Goal: Task Accomplishment & Management: Manage account settings

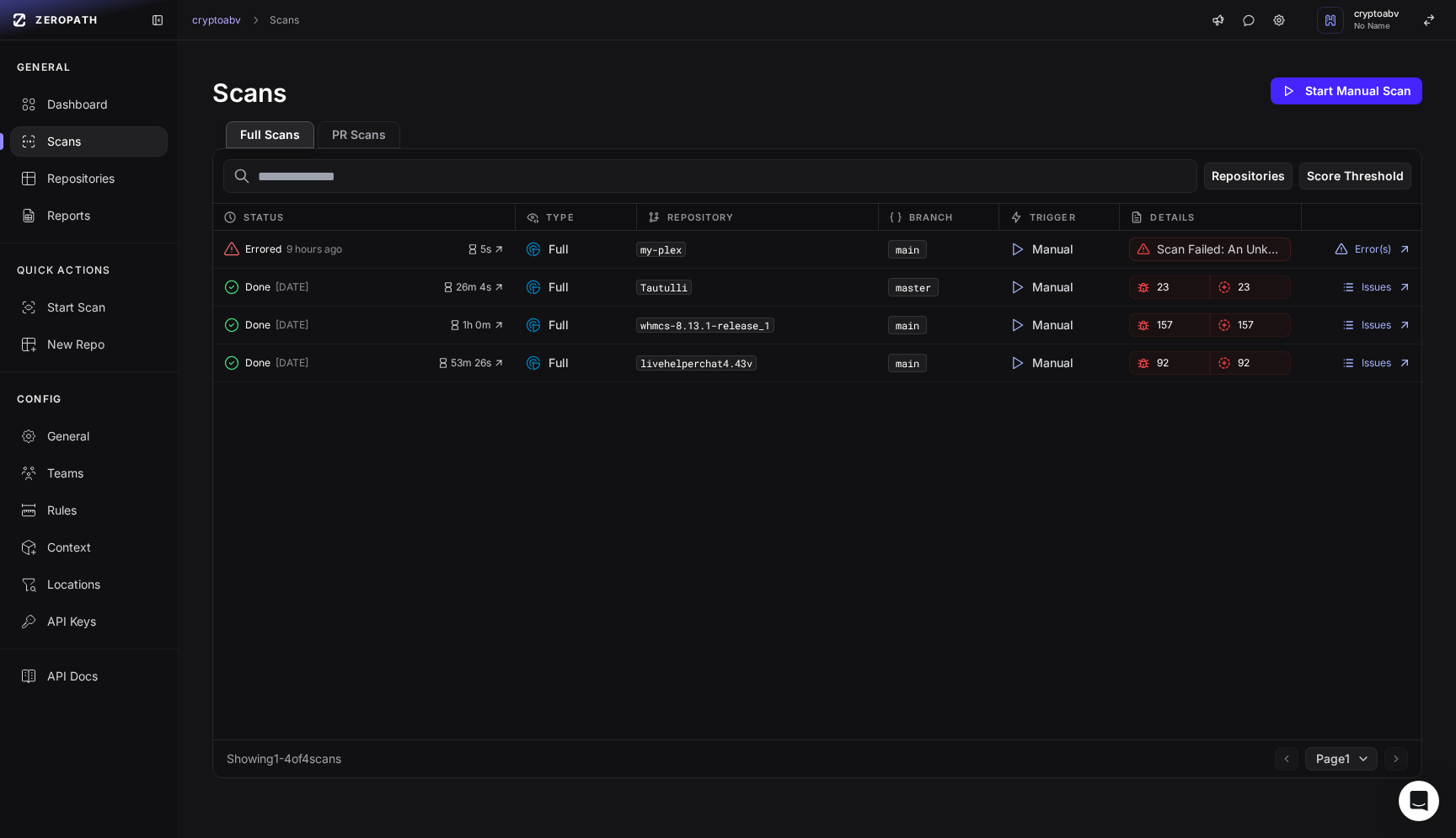
click at [1217, 247] on p "Scan failed: An unknown error occurred. We're investigating it." at bounding box center [1219, 249] width 126 height 17
click at [1350, 249] on button "Error(s)" at bounding box center [1372, 249] width 76 height 14
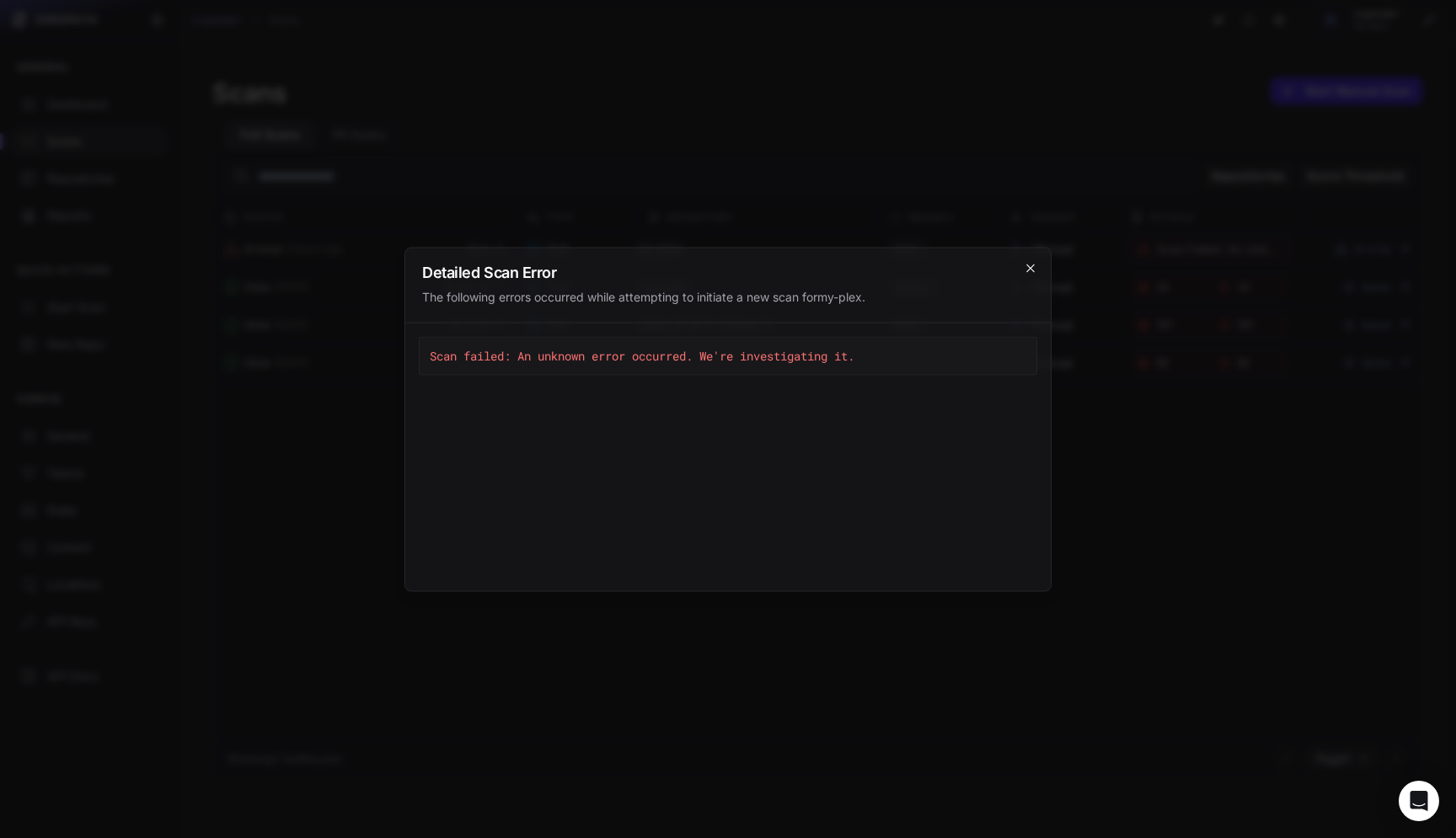
click at [1027, 265] on icon "cross 2," at bounding box center [1030, 267] width 14 height 14
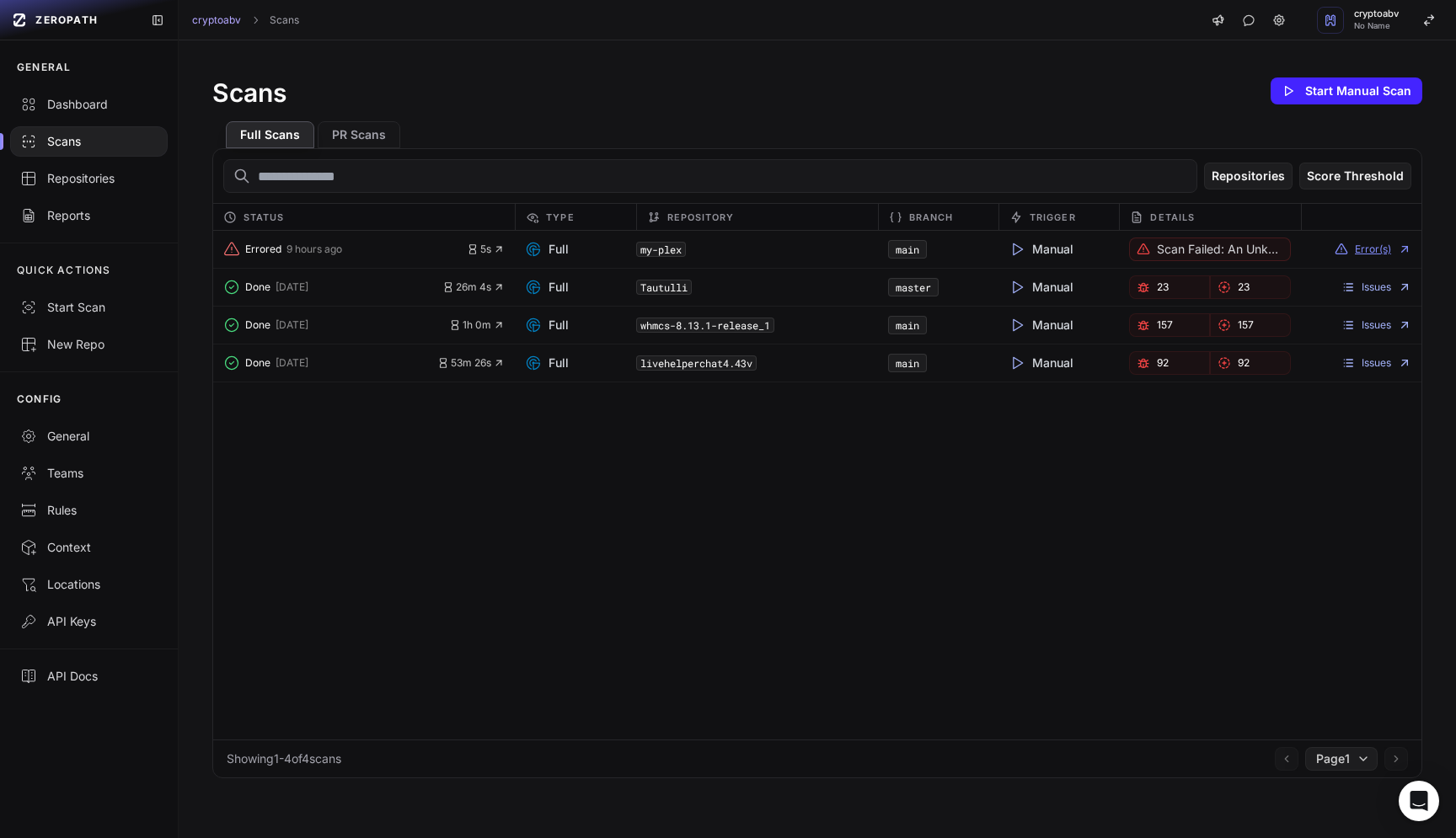
click at [1397, 250] on icon at bounding box center [1404, 249] width 14 height 14
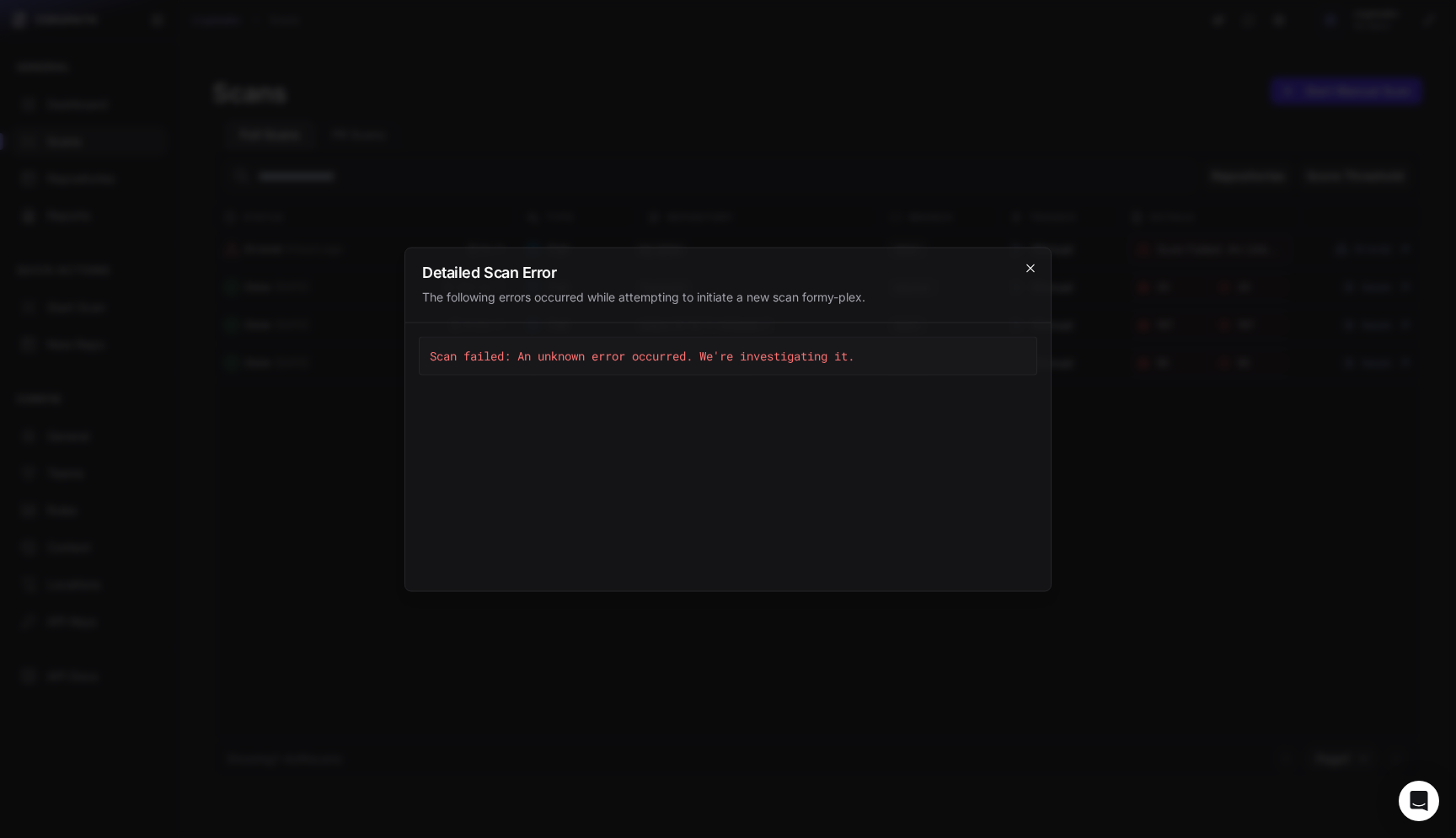
click at [1031, 262] on icon "cross 2," at bounding box center [1030, 267] width 14 height 14
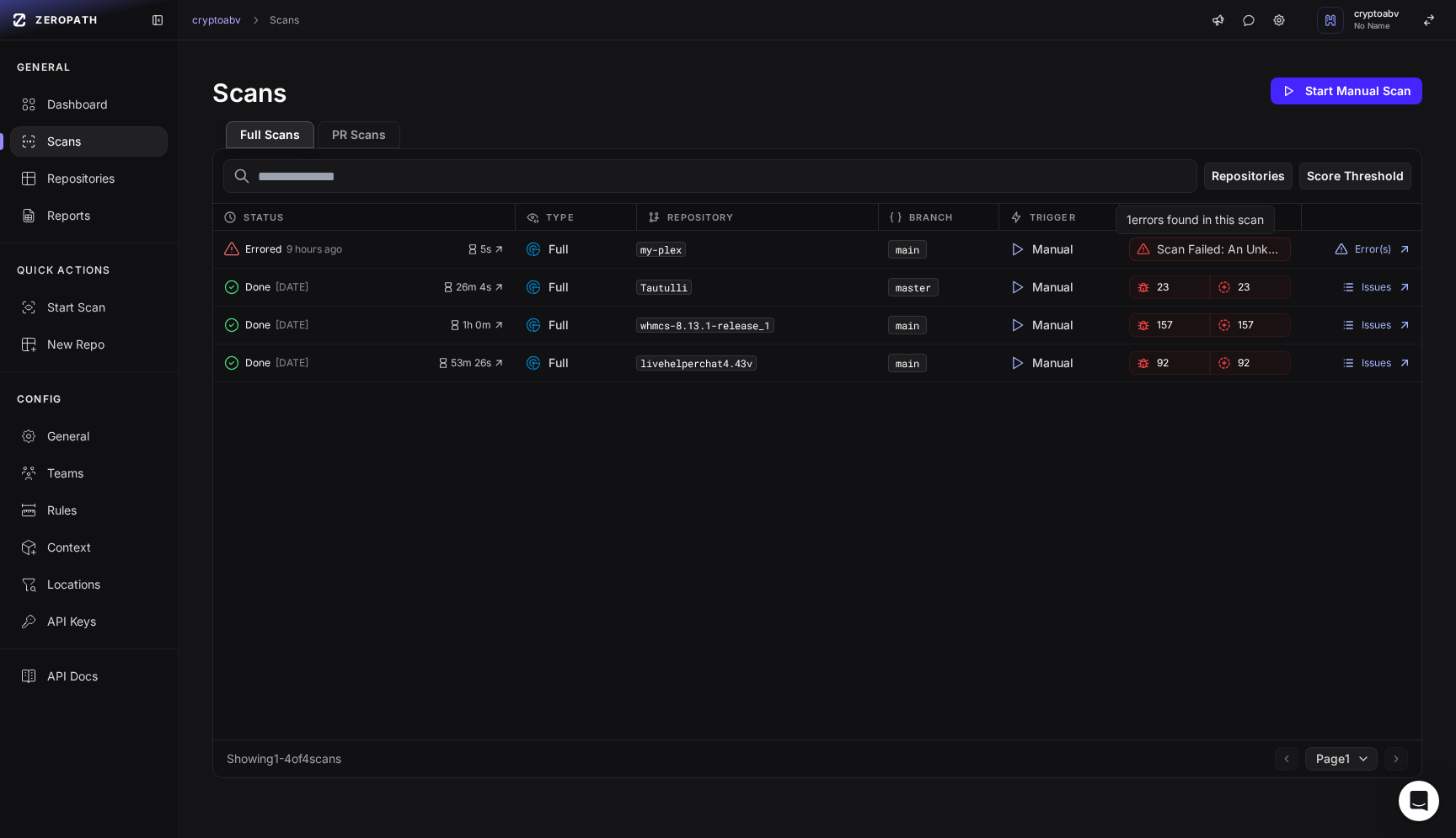
click at [1171, 248] on p "Scan failed: An unknown error occurred. We're investigating it." at bounding box center [1219, 249] width 126 height 17
click at [310, 246] on span "9 hours ago" at bounding box center [314, 249] width 56 height 14
click at [1048, 251] on span "Manual" at bounding box center [1041, 249] width 65 height 17
click at [1009, 249] on icon at bounding box center [1017, 249] width 17 height 17
click at [1367, 248] on button "Error(s)" at bounding box center [1372, 249] width 76 height 14
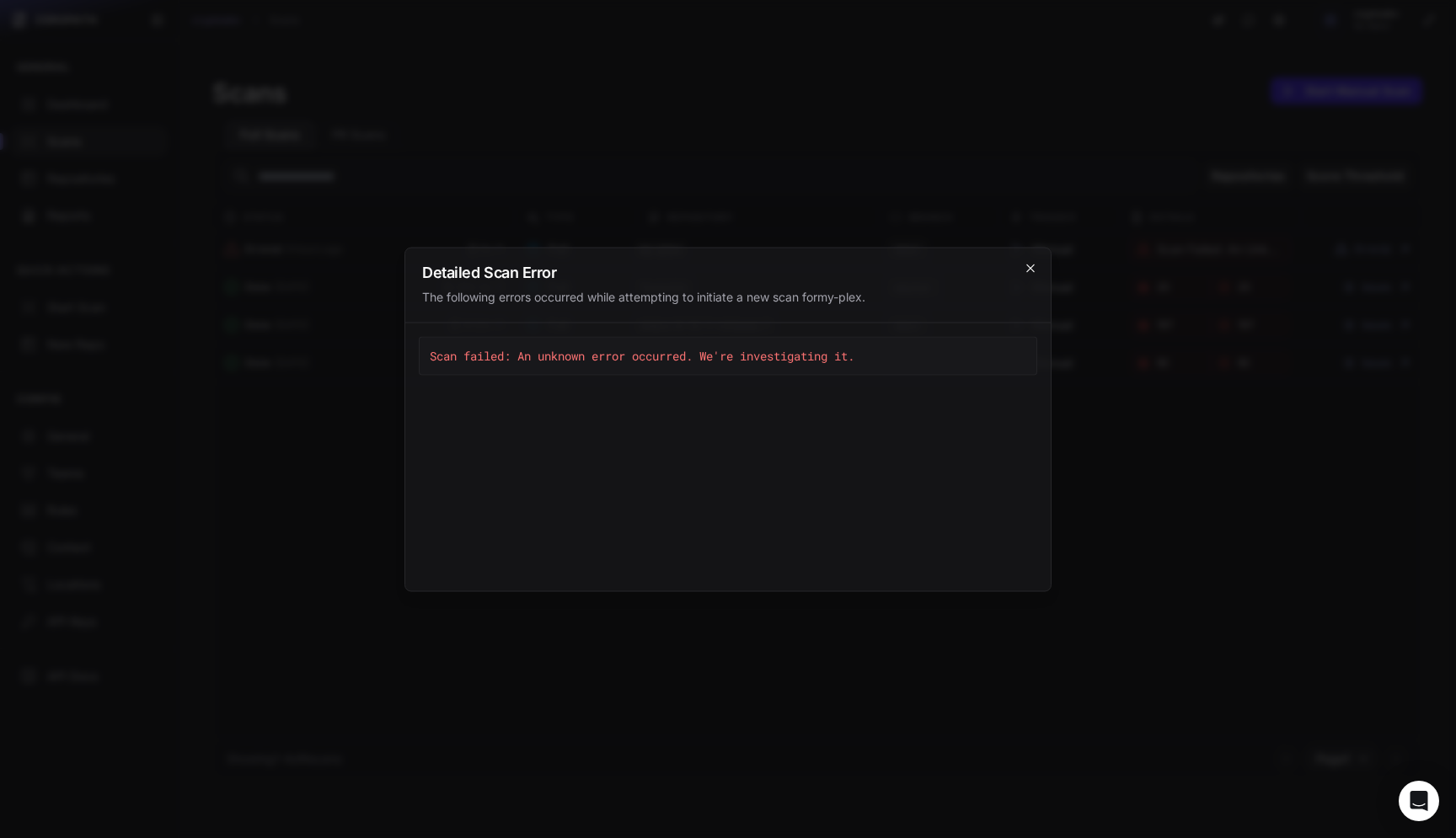
click at [1027, 269] on icon "cross 2," at bounding box center [1030, 267] width 14 height 14
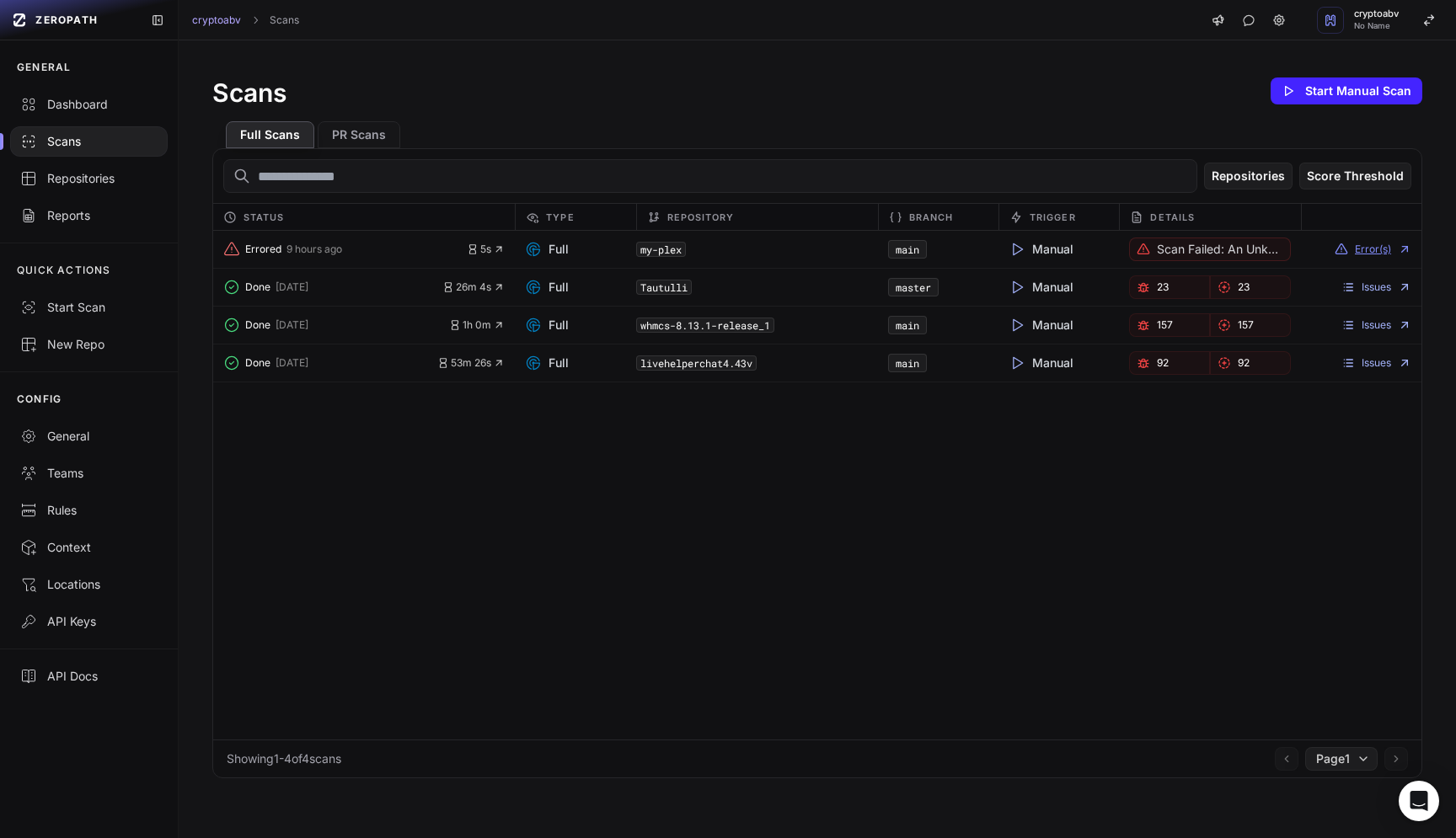
click at [1397, 250] on icon at bounding box center [1404, 249] width 14 height 14
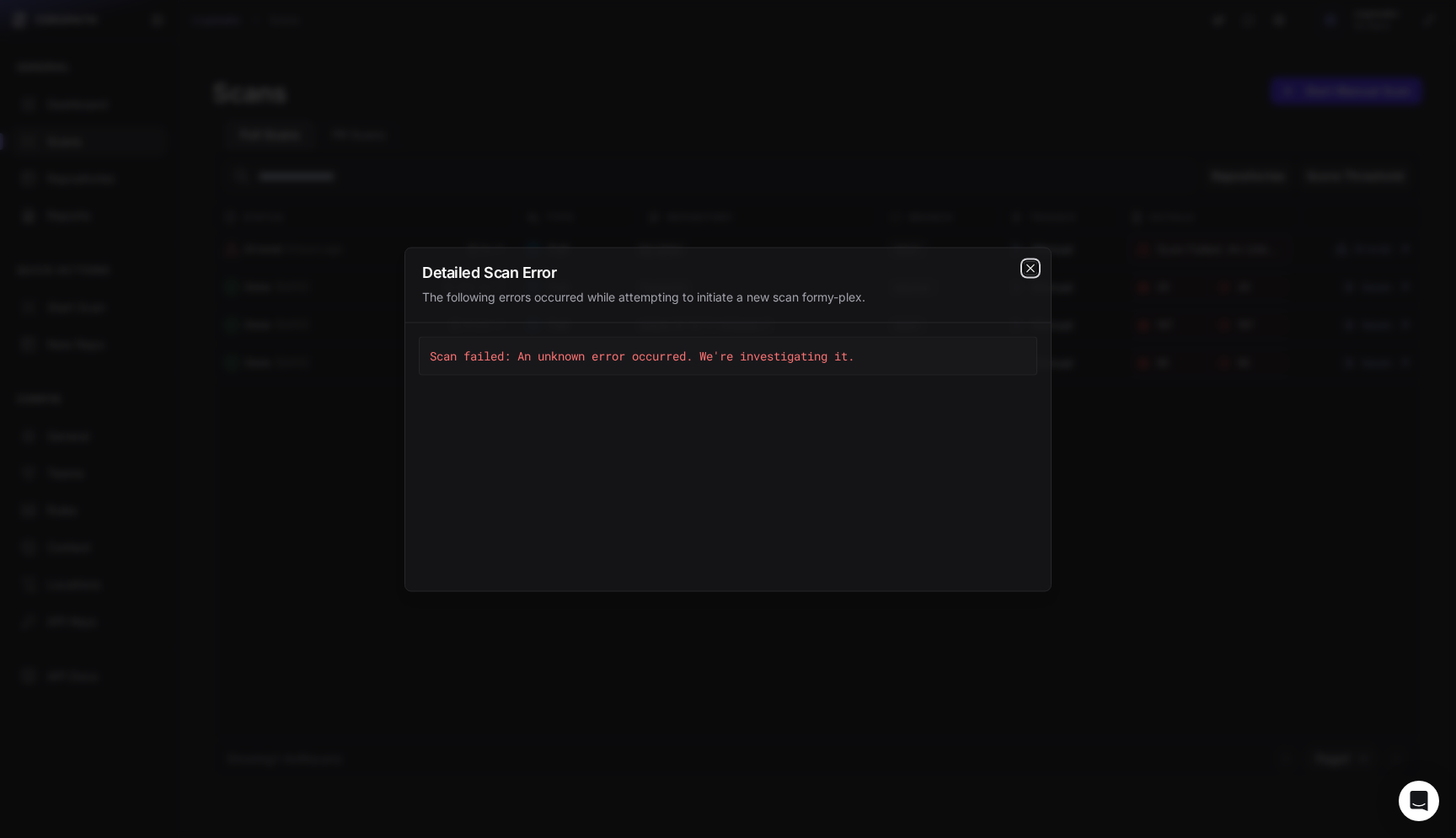
click at [1026, 262] on icon "cross 2," at bounding box center [1030, 267] width 14 height 14
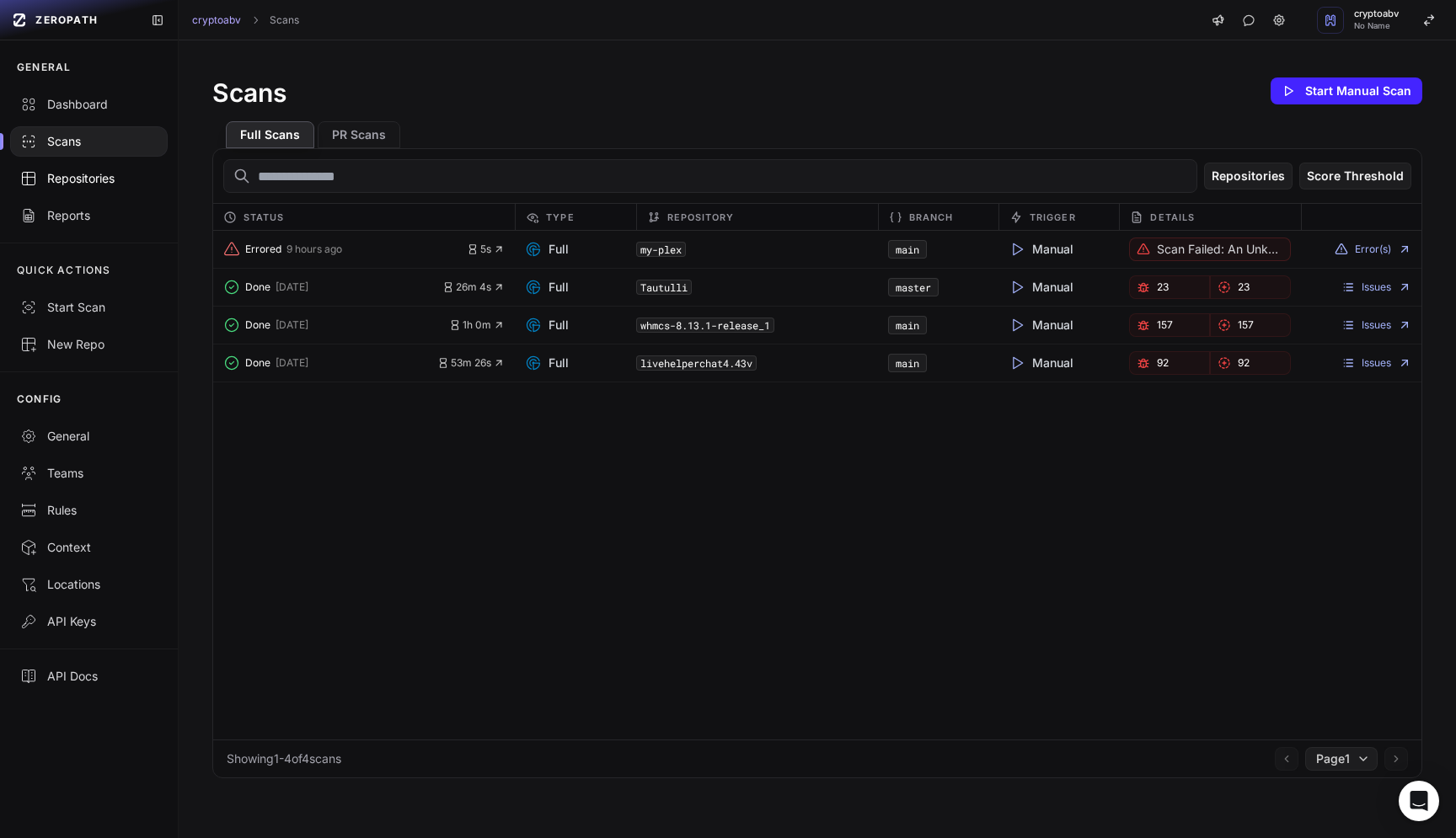
click at [96, 177] on div "Repositories" at bounding box center [88, 178] width 137 height 17
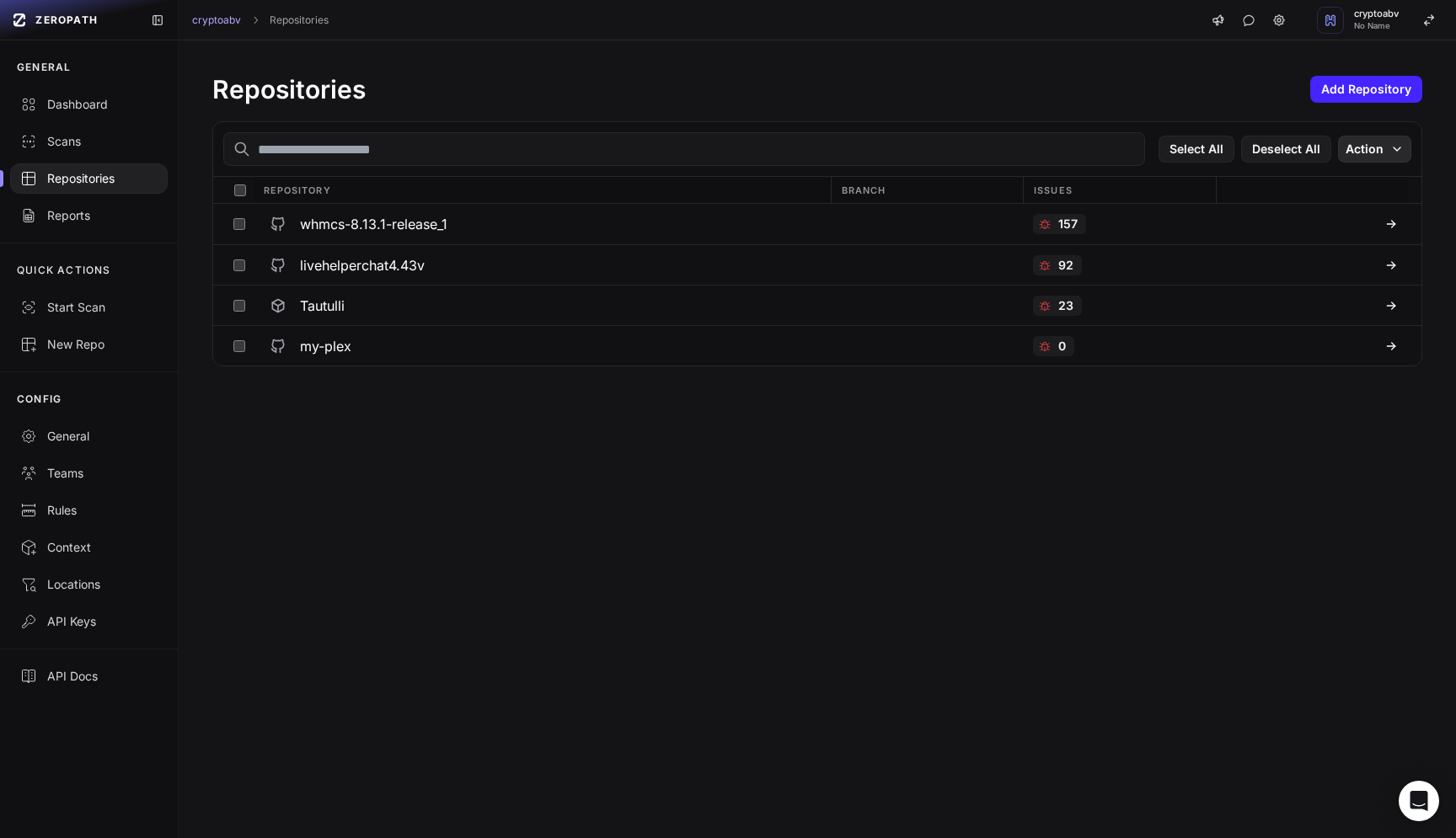
click at [1390, 150] on icon "button" at bounding box center [1396, 149] width 14 height 14
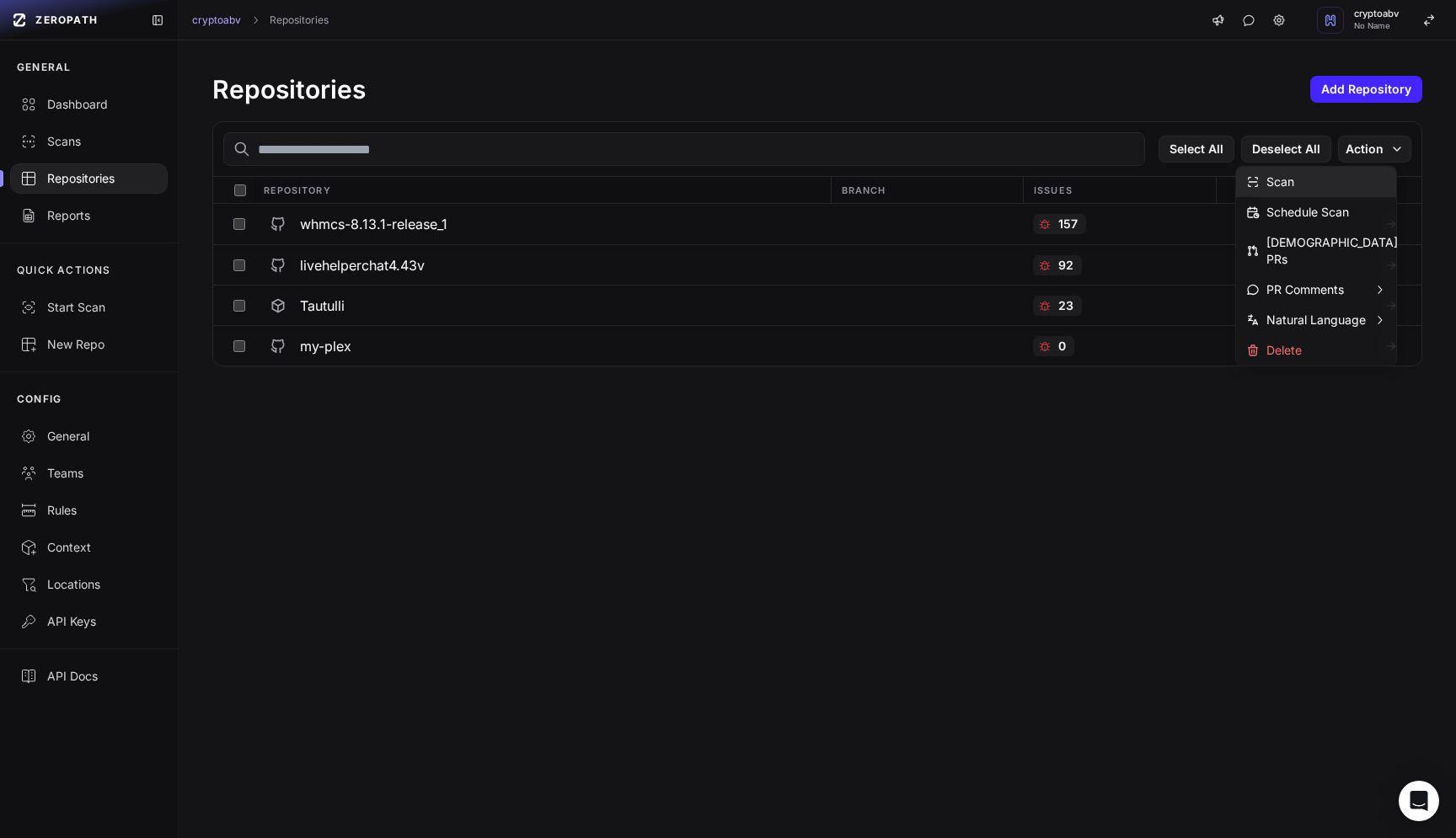
click at [1296, 185] on div "Scan" at bounding box center [1315, 182] width 160 height 30
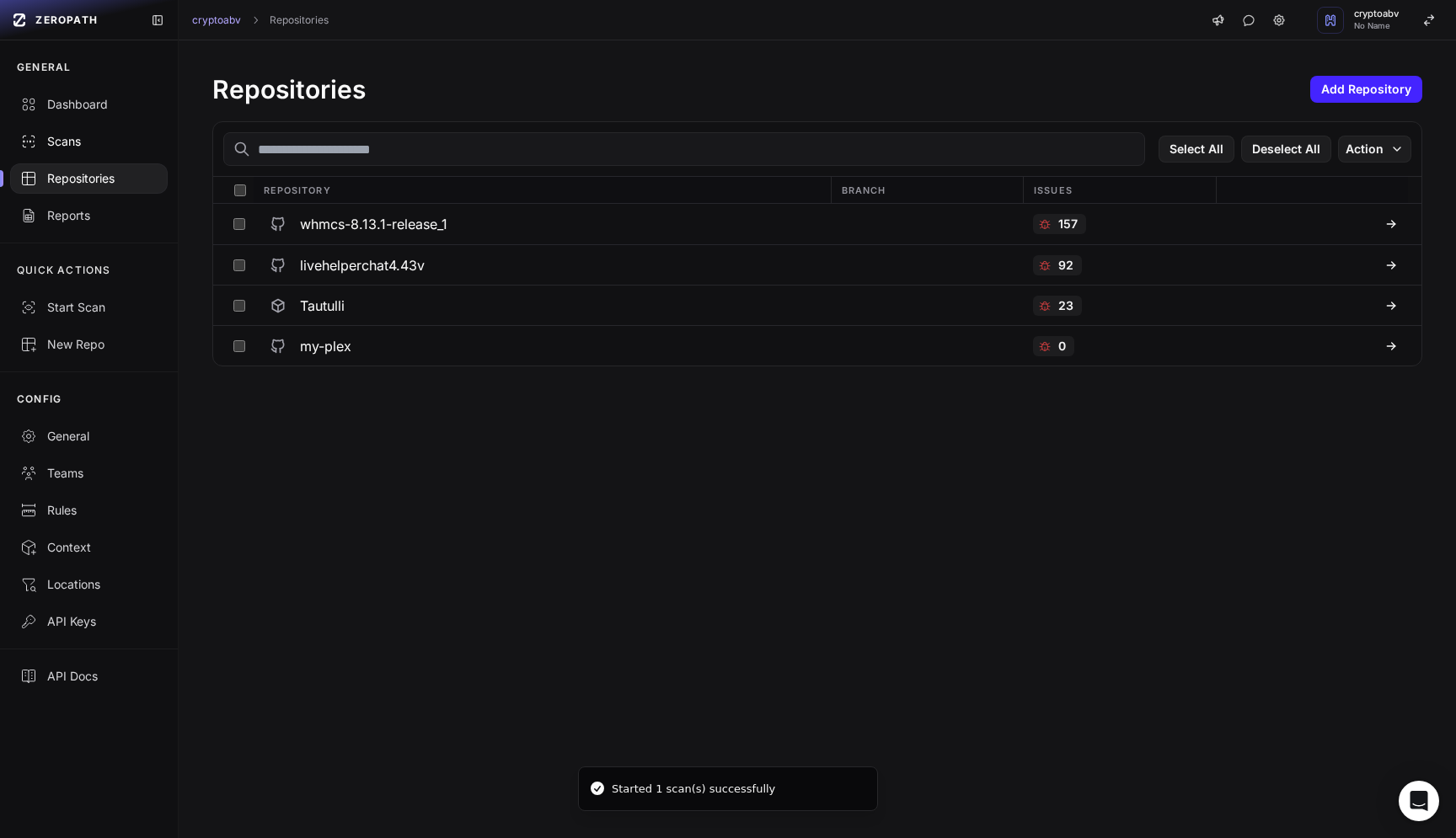
click at [60, 147] on div "Scans" at bounding box center [88, 142] width 137 height 17
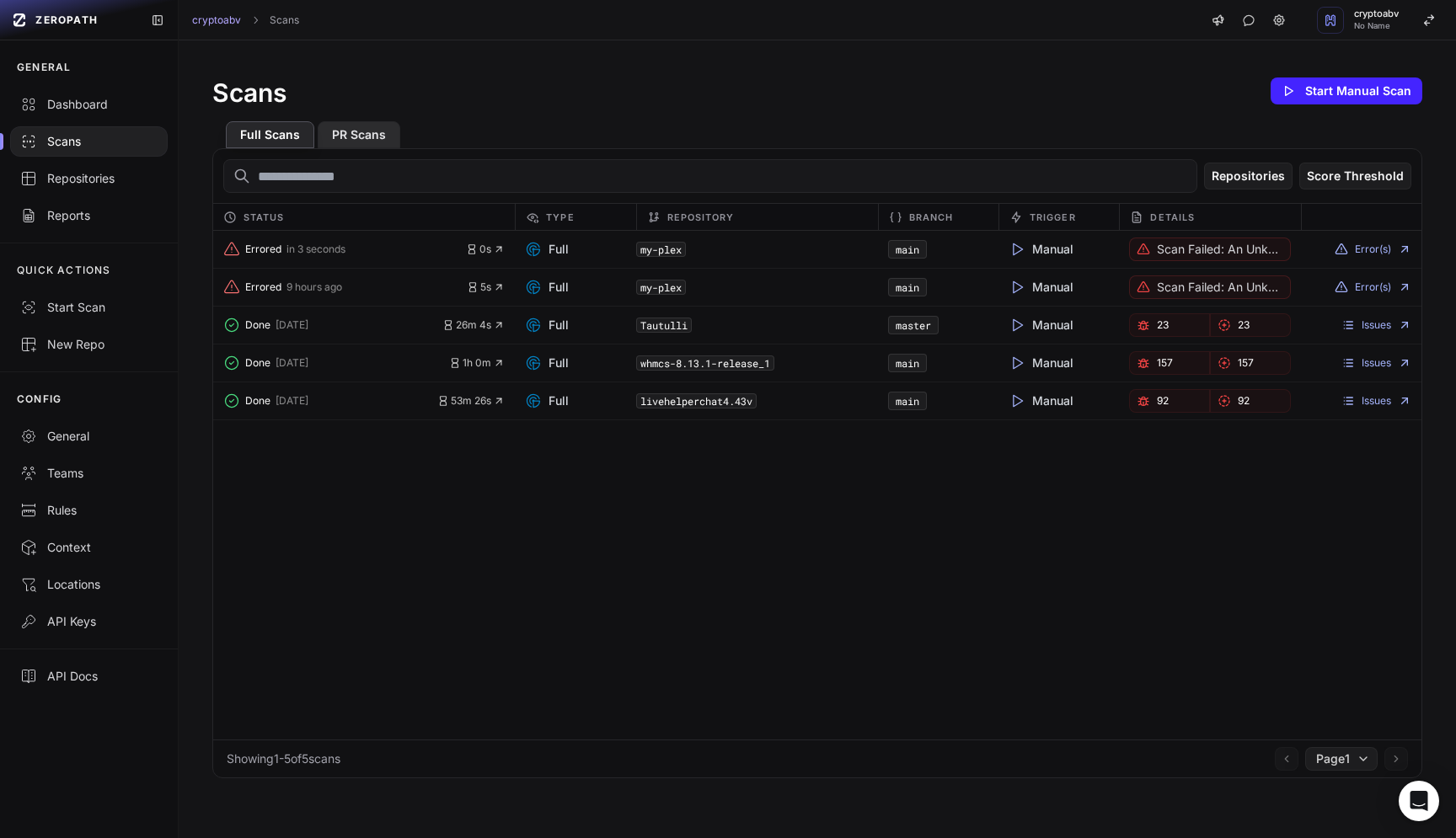
click at [372, 132] on button "PR Scans" at bounding box center [359, 134] width 83 height 27
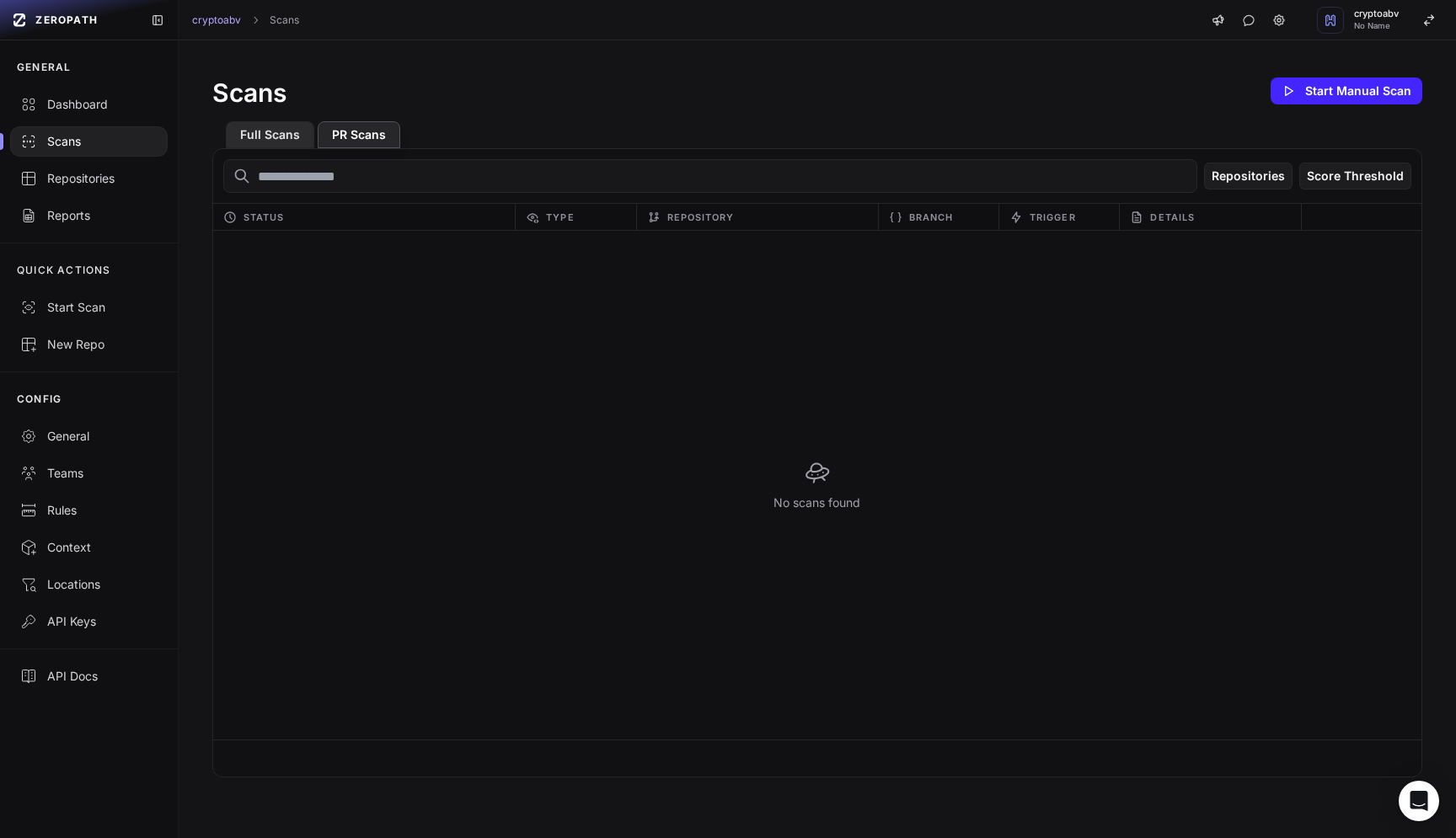
click at [266, 135] on button "Full Scans" at bounding box center [270, 134] width 88 height 27
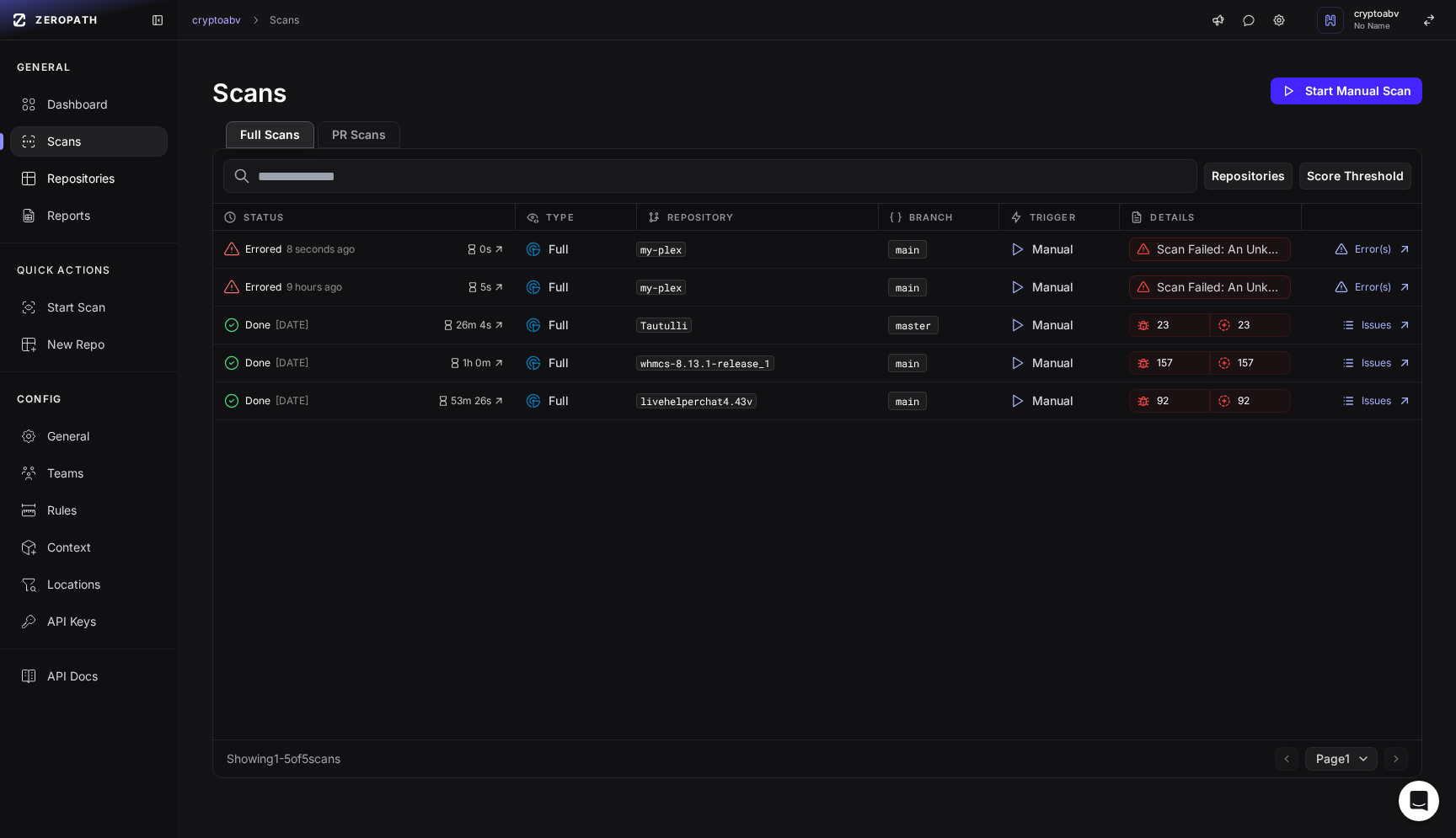
click at [86, 180] on div "Repositories" at bounding box center [88, 178] width 137 height 17
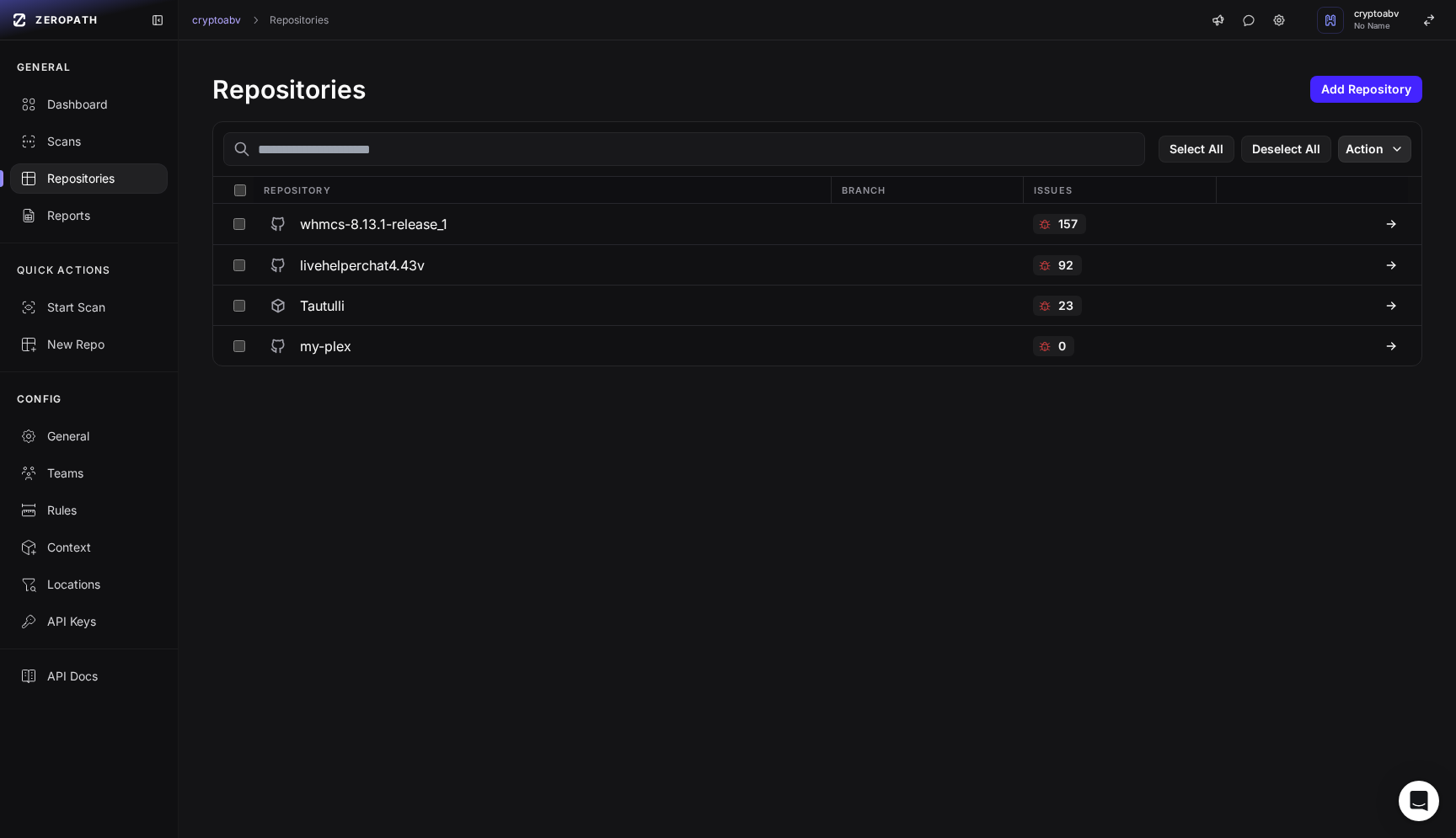
click at [1376, 157] on button "Action" at bounding box center [1374, 149] width 73 height 27
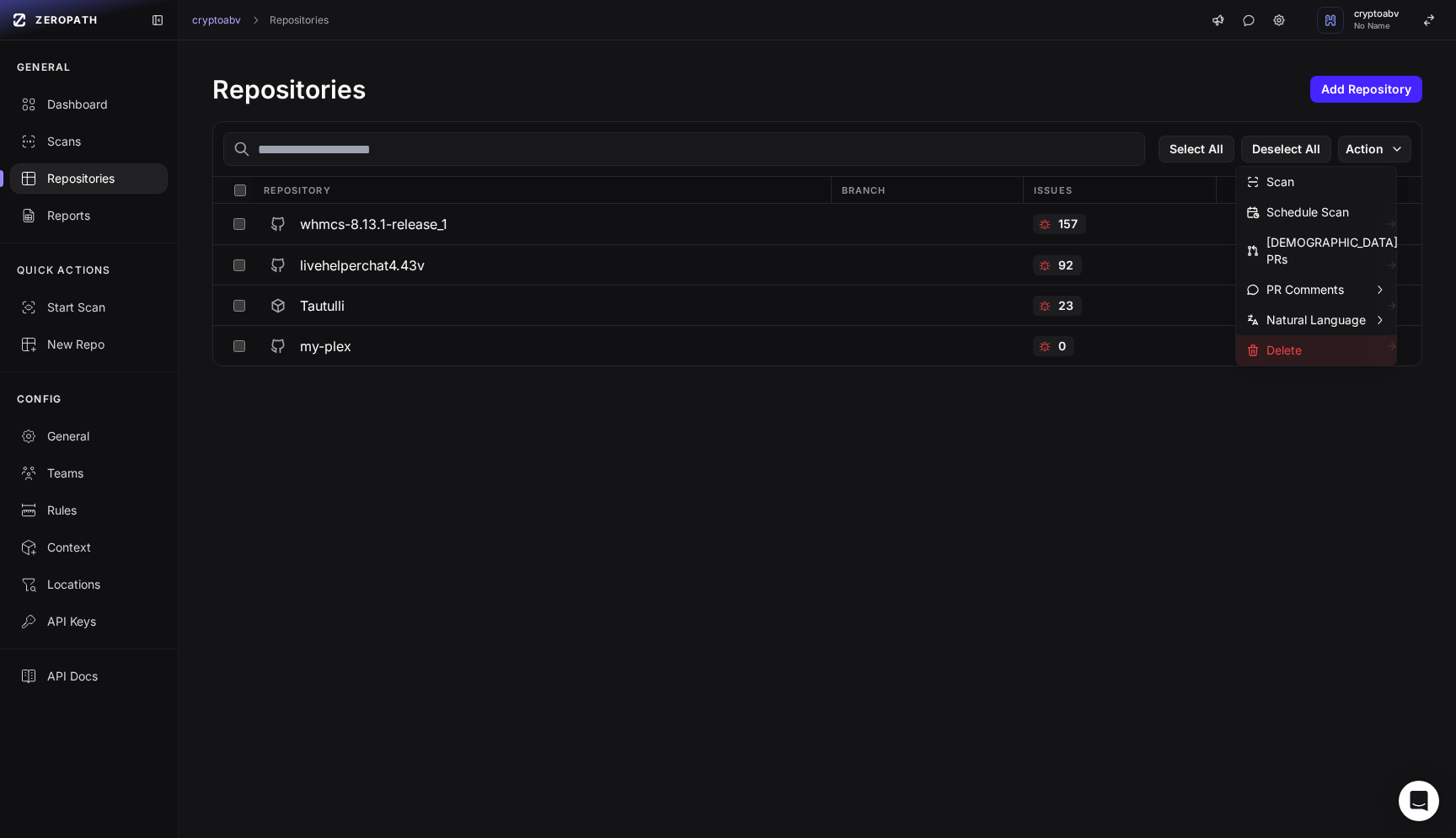
click at [1294, 342] on div "Delete" at bounding box center [1273, 350] width 56 height 17
